Goal: Entertainment & Leisure: Browse casually

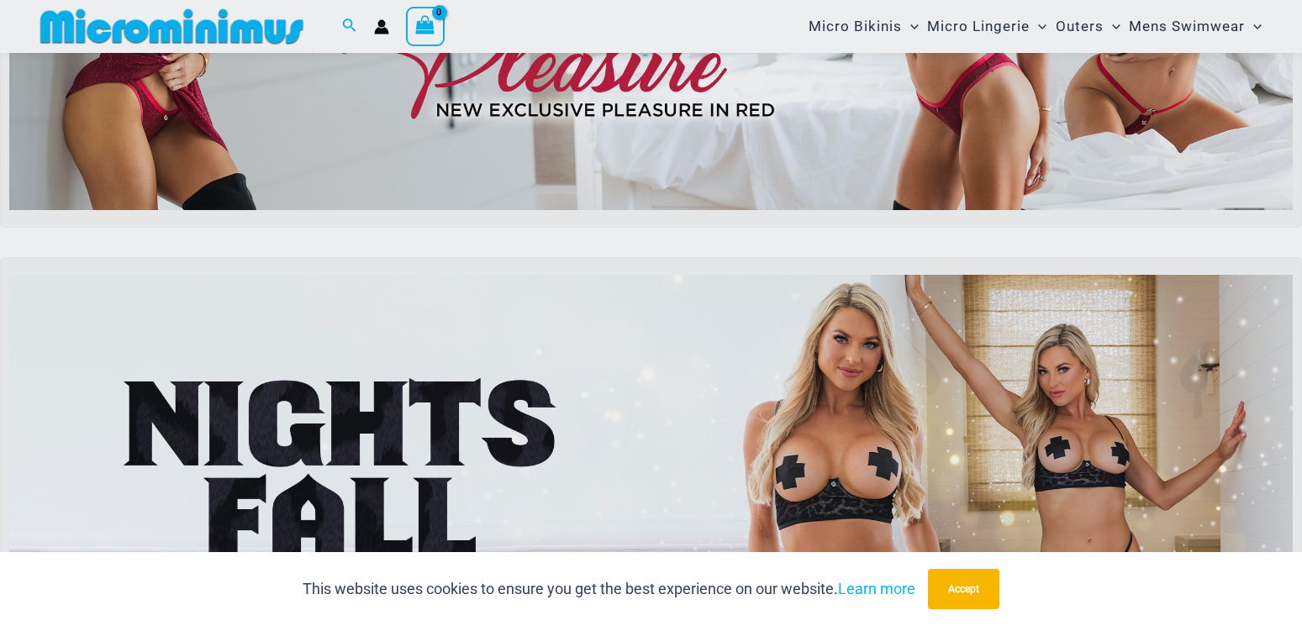
scroll to position [909, 0]
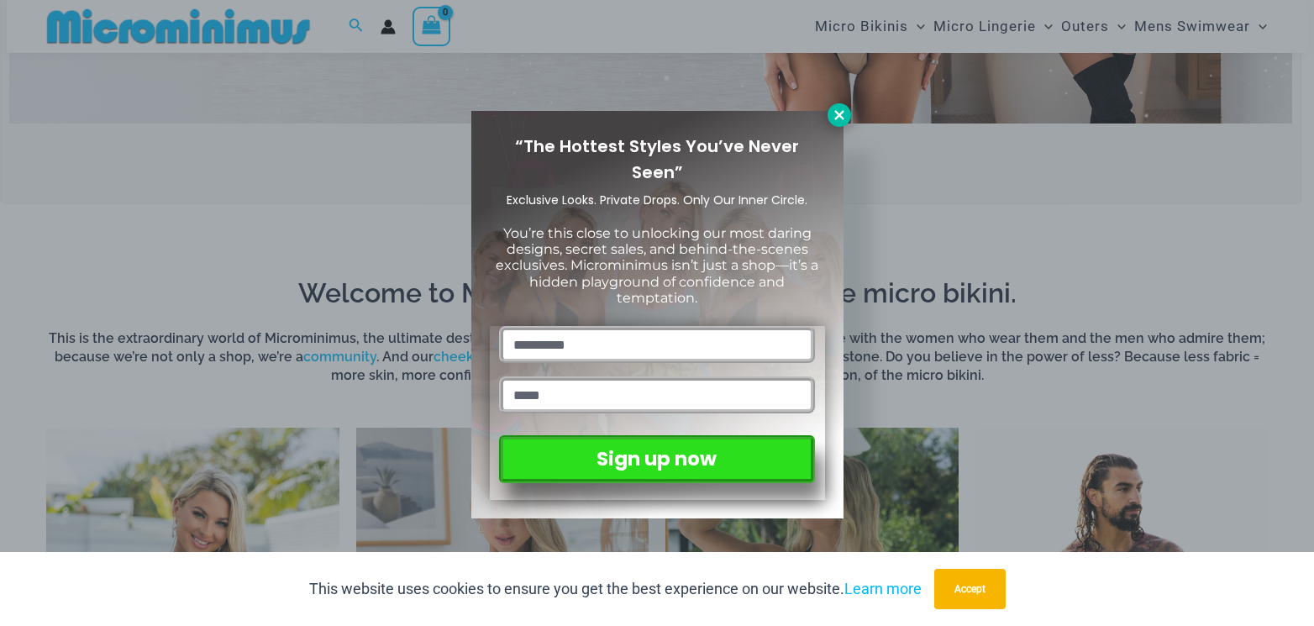
click at [835, 116] on icon at bounding box center [839, 115] width 15 height 15
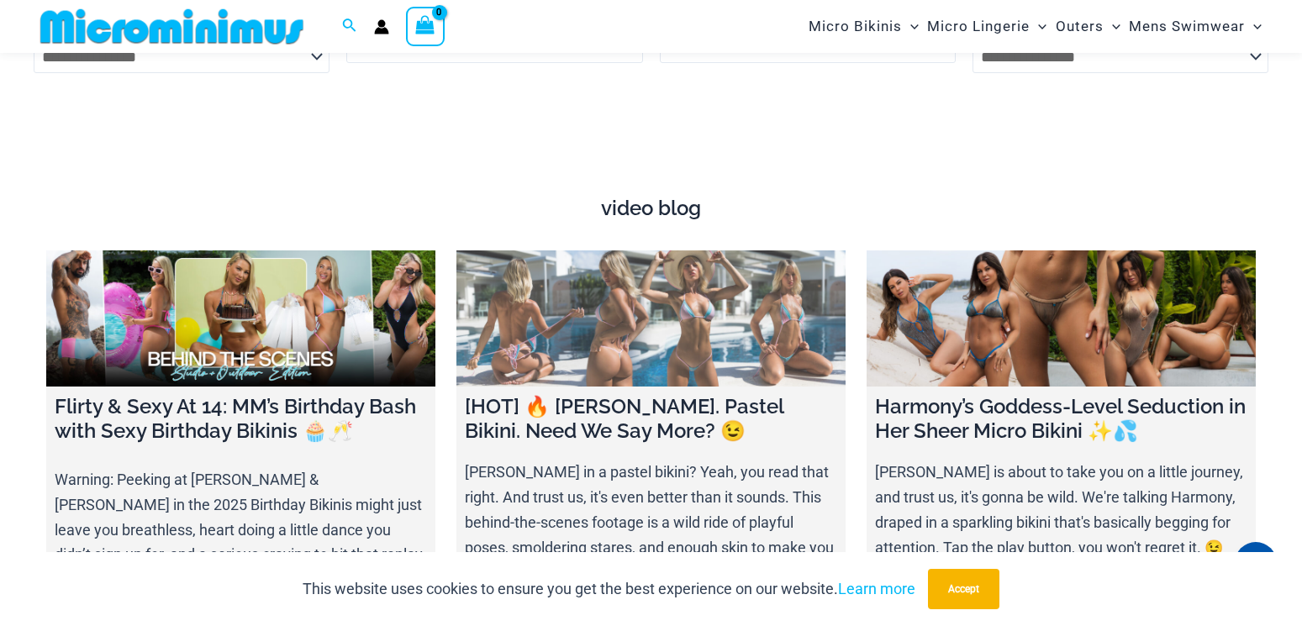
scroll to position [5867, 0]
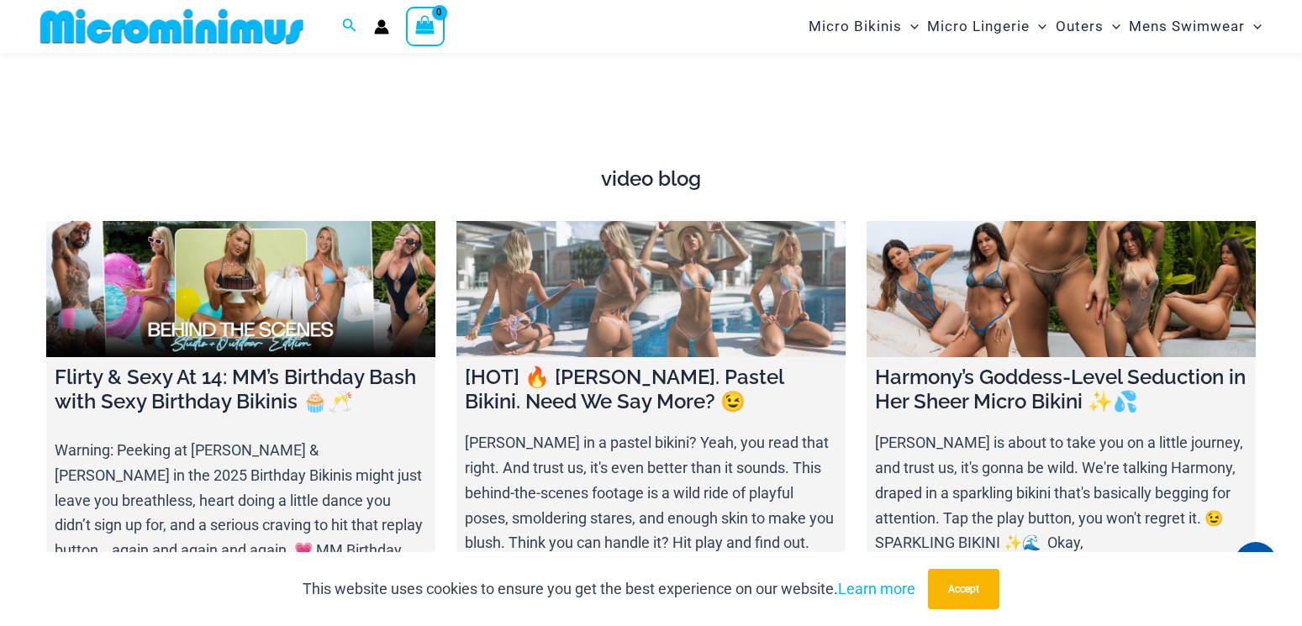
click at [651, 287] on link at bounding box center [650, 289] width 389 height 136
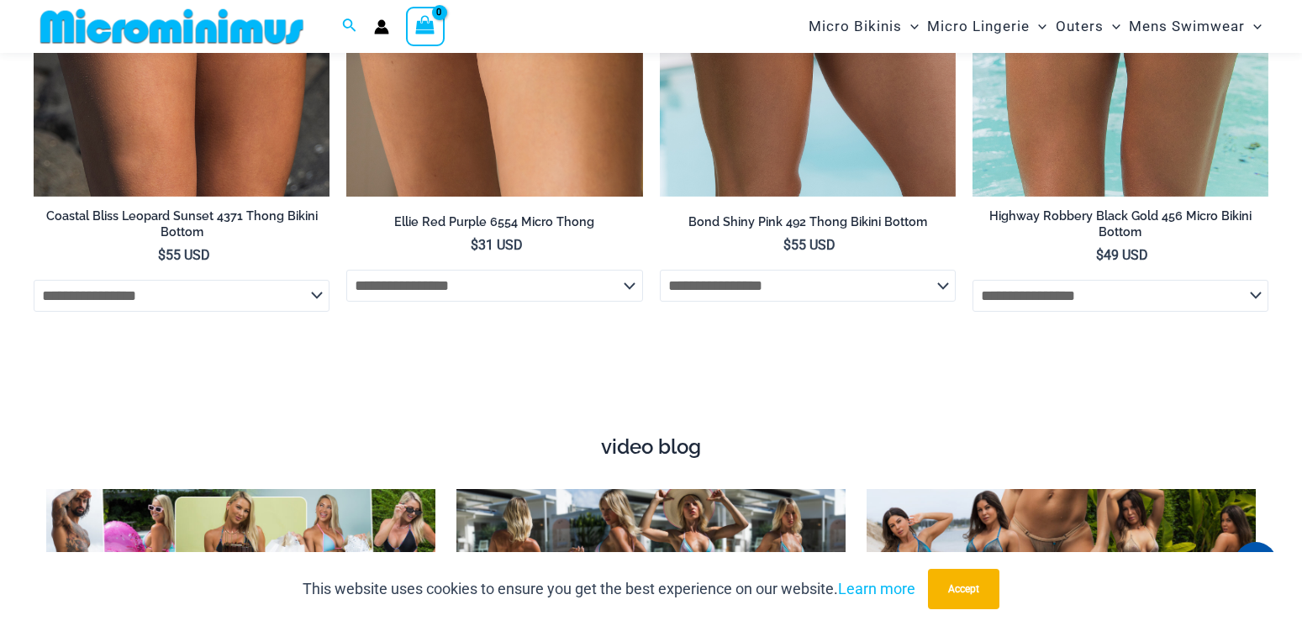
scroll to position [5505, 0]
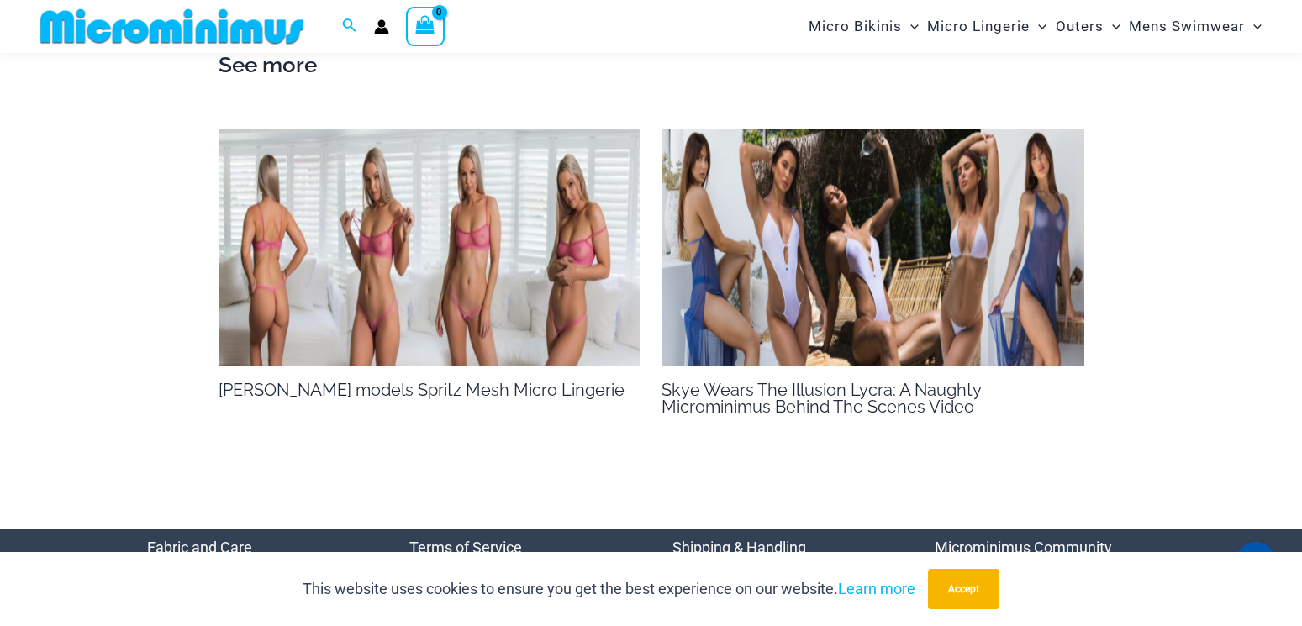
scroll to position [2002, 0]
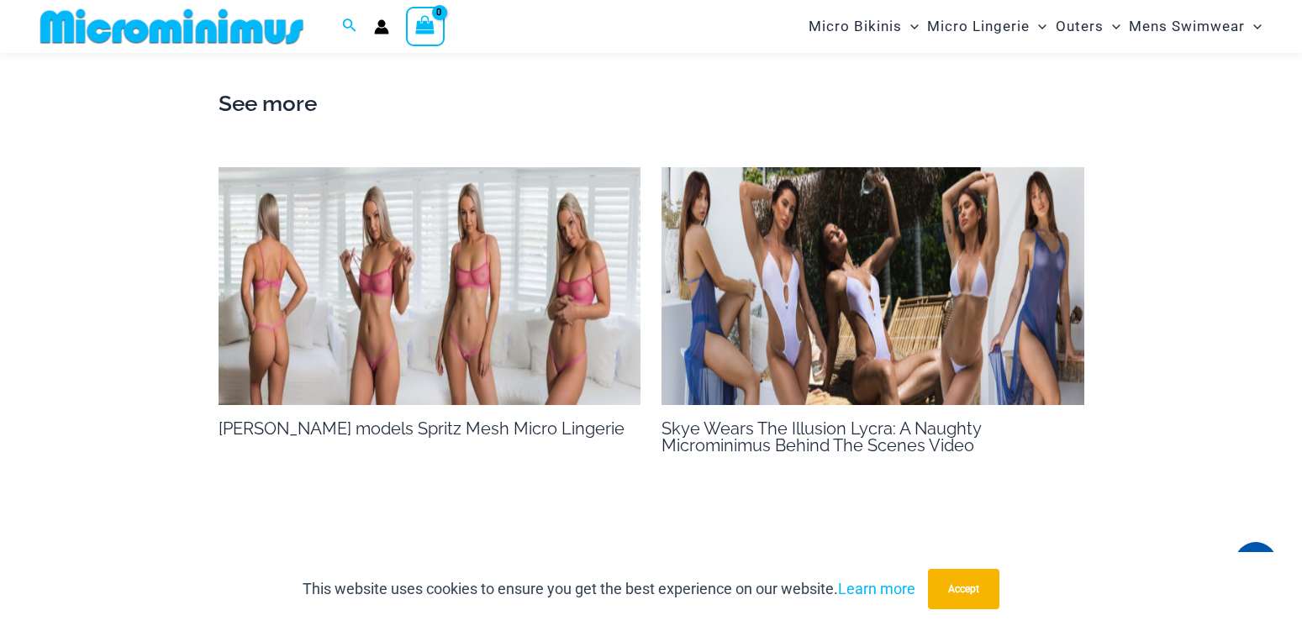
click at [471, 292] on img at bounding box center [429, 286] width 423 height 238
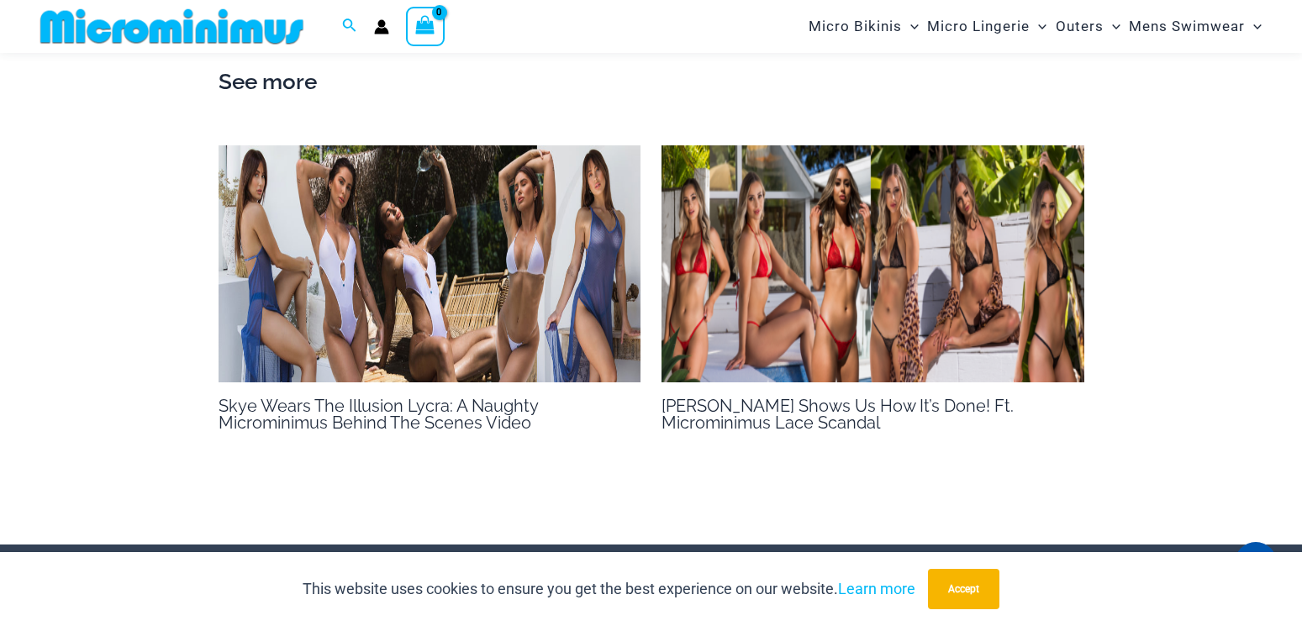
scroll to position [1329, 0]
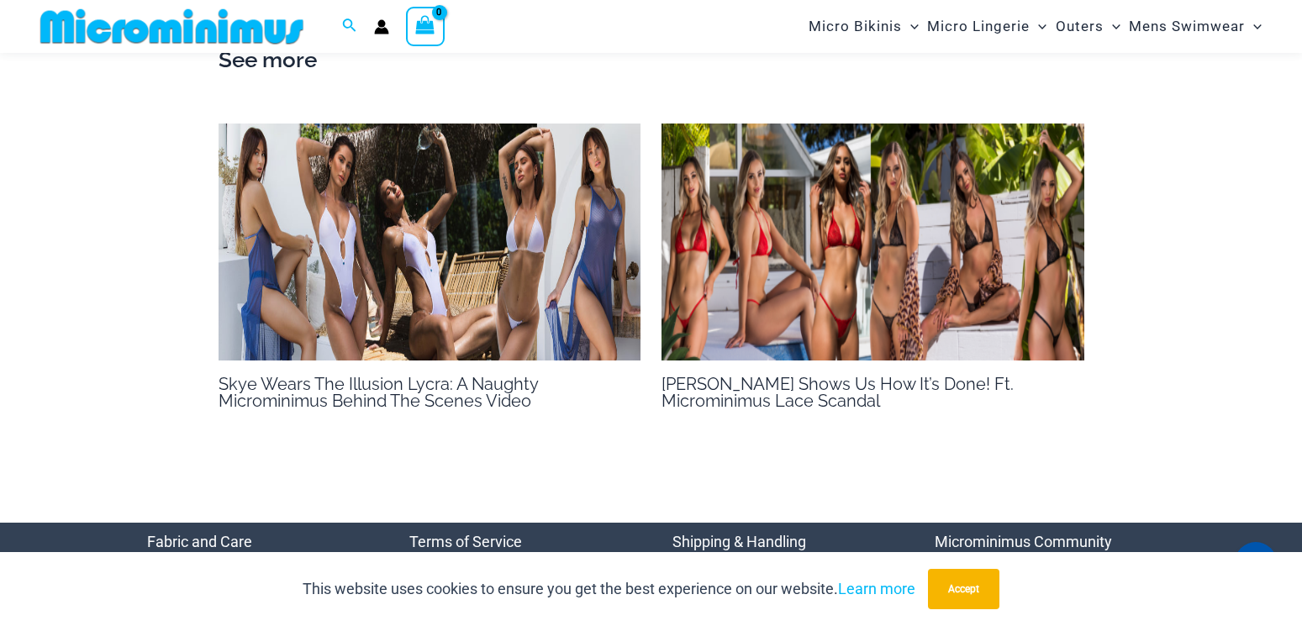
click at [427, 271] on img at bounding box center [429, 243] width 423 height 238
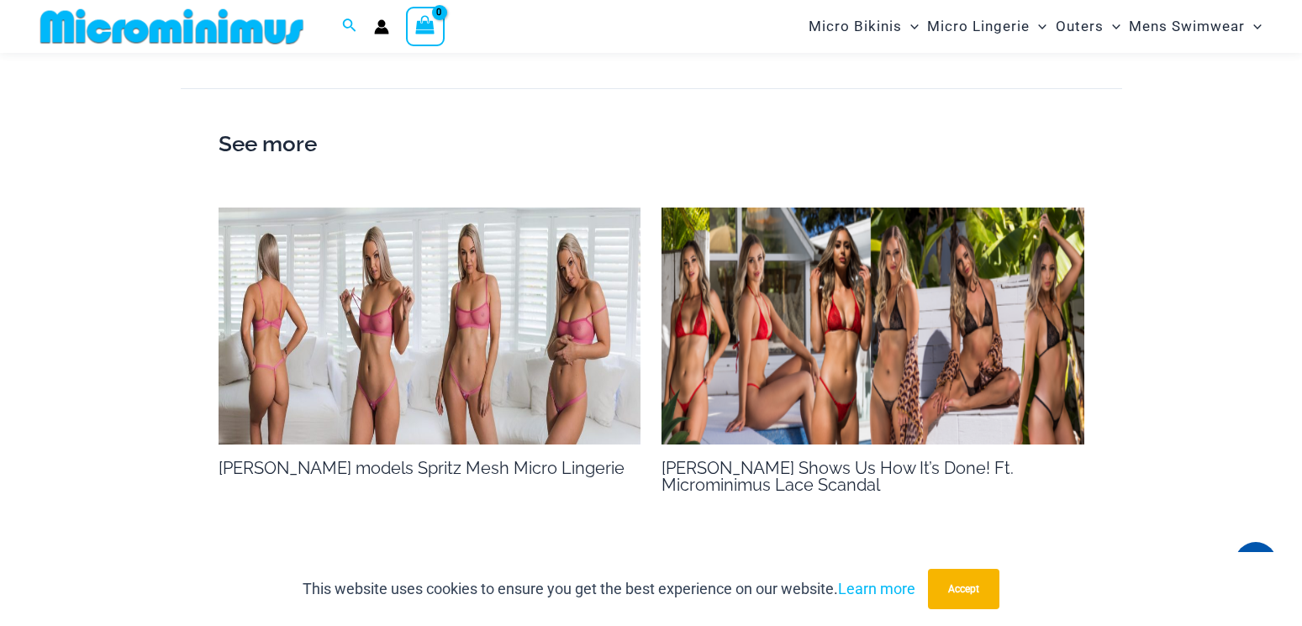
scroll to position [1245, 0]
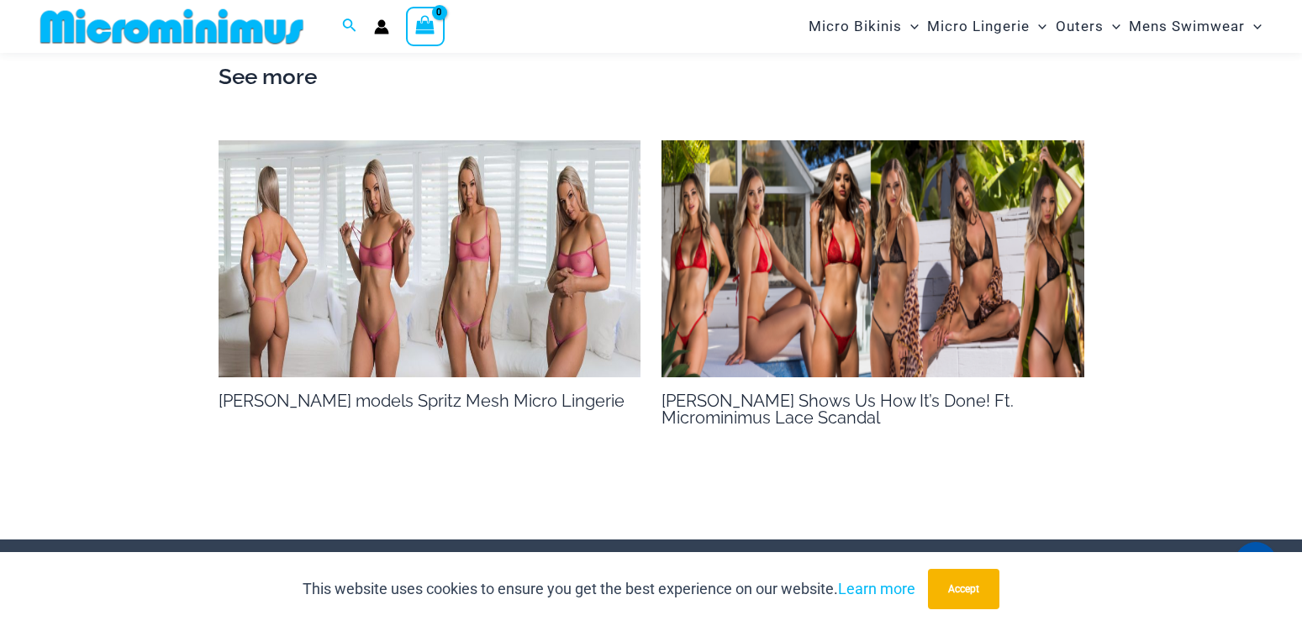
click at [858, 250] on img at bounding box center [872, 259] width 423 height 238
